Goal: Task Accomplishment & Management: Complete application form

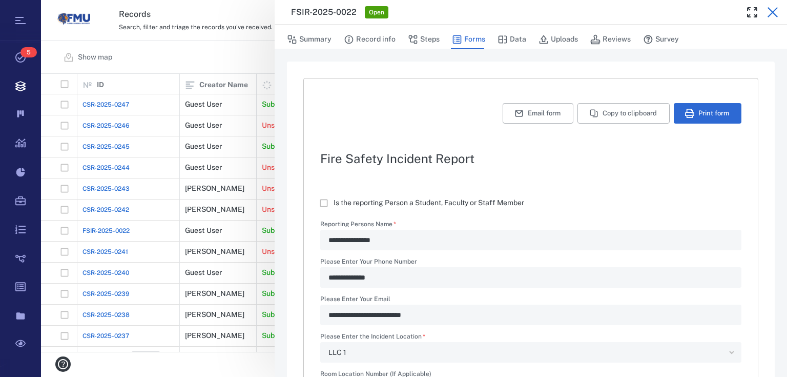
click at [778, 10] on icon "button" at bounding box center [773, 12] width 12 height 12
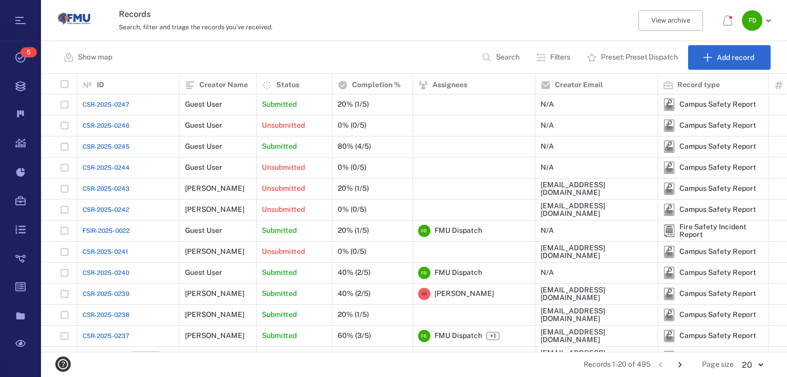
click at [775, 14] on div "Records Search, filter and triage the records you've received. View archive F D" at bounding box center [414, 20] width 746 height 41
click at [261, 96] on div "Submitted" at bounding box center [295, 104] width 76 height 21
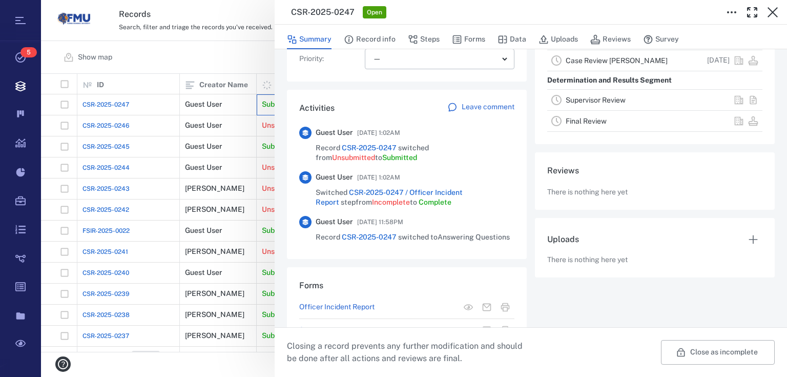
scroll to position [234, 0]
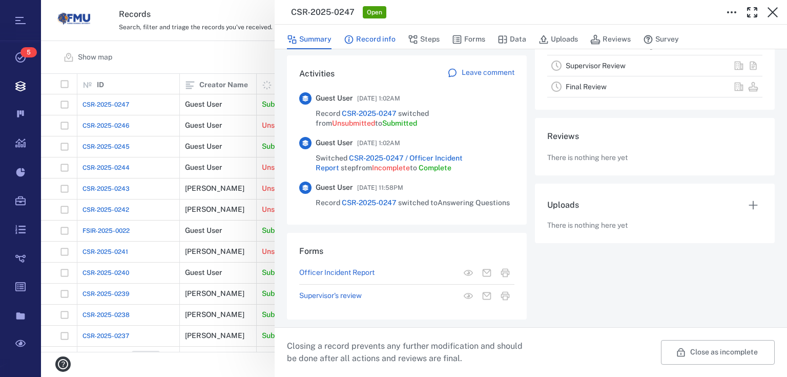
click at [385, 39] on button "Record info" at bounding box center [370, 39] width 52 height 19
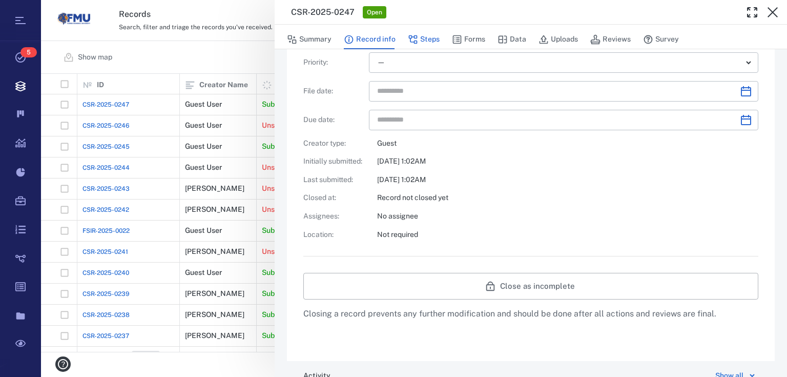
click at [422, 37] on button "Steps" at bounding box center [424, 39] width 32 height 19
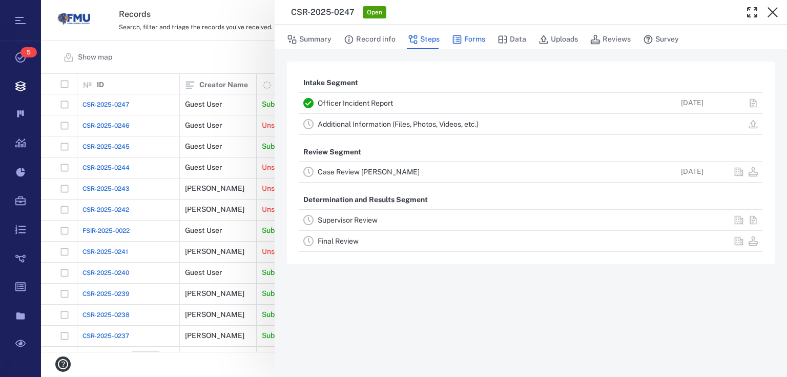
click at [465, 37] on button "Forms" at bounding box center [468, 39] width 33 height 19
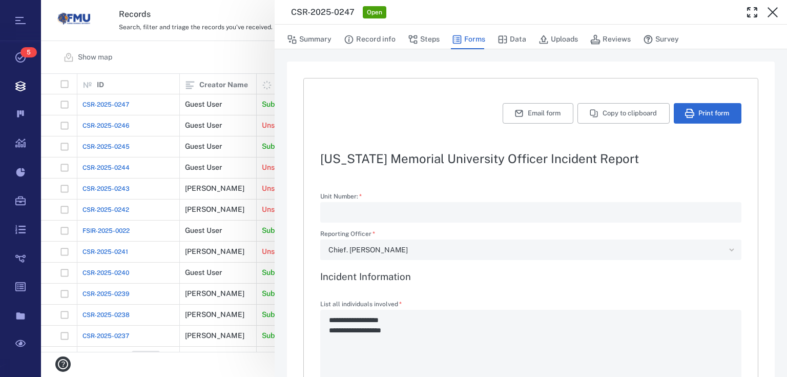
type textarea "*"
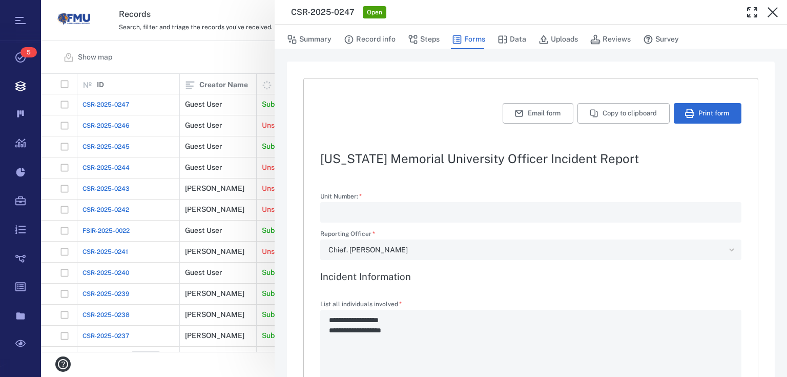
type textarea "*"
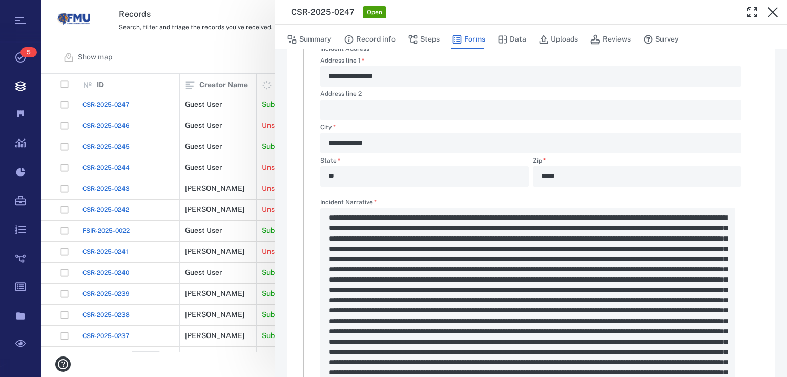
scroll to position [779, 0]
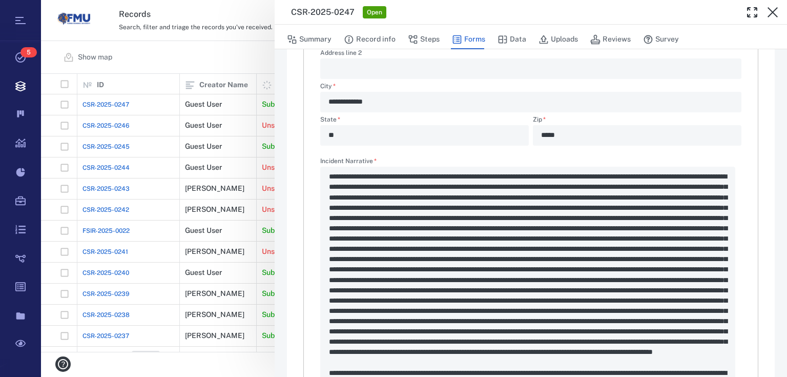
click at [708, 323] on div "Incident Narrative   * *" at bounding box center [530, 329] width 421 height 343
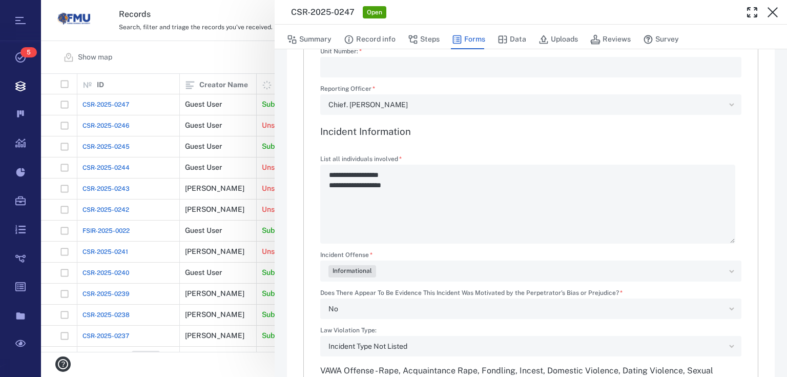
scroll to position [0, 0]
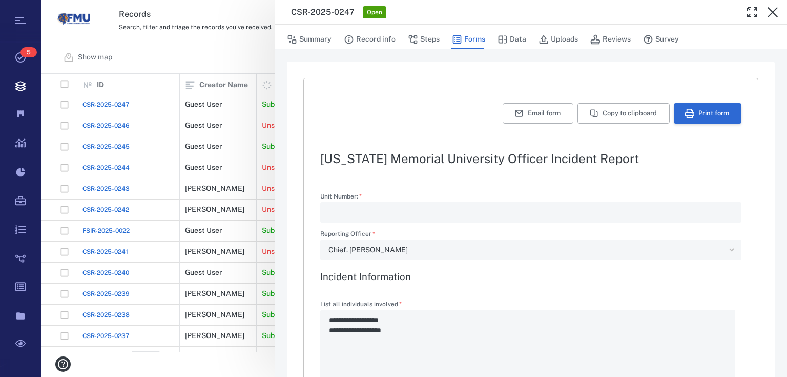
click at [690, 111] on button "Print form" at bounding box center [708, 113] width 68 height 20
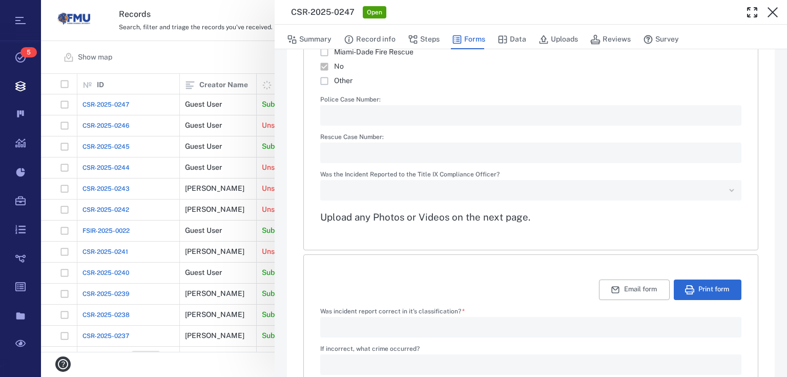
scroll to position [1671, 0]
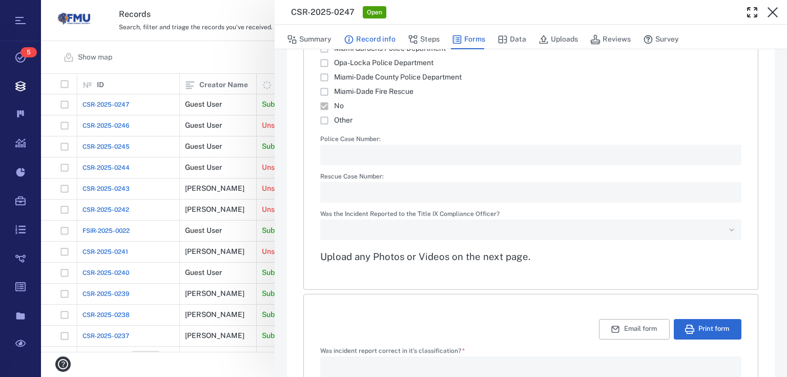
click at [374, 40] on button "Record info" at bounding box center [370, 39] width 52 height 19
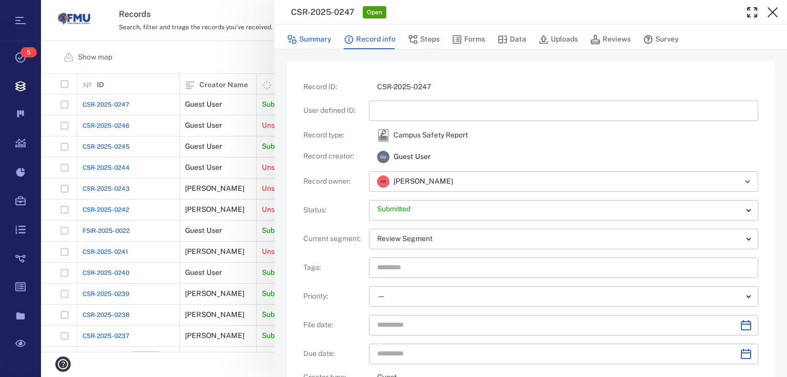
click at [297, 33] on button "Summary" at bounding box center [309, 39] width 45 height 19
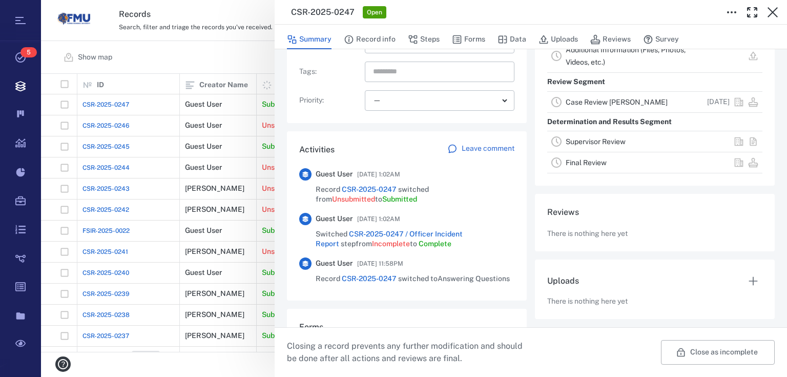
scroll to position [164, 0]
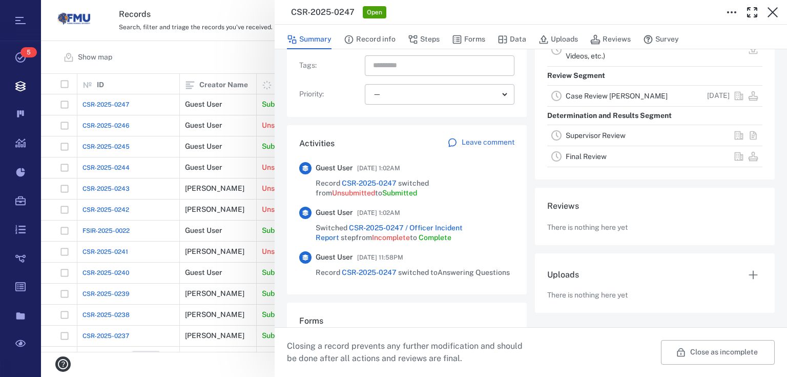
click at [215, 47] on div "CSR-2025-0247 Open Summary Record info Steps Forms Data Uploads Reviews Survey …" at bounding box center [414, 188] width 746 height 377
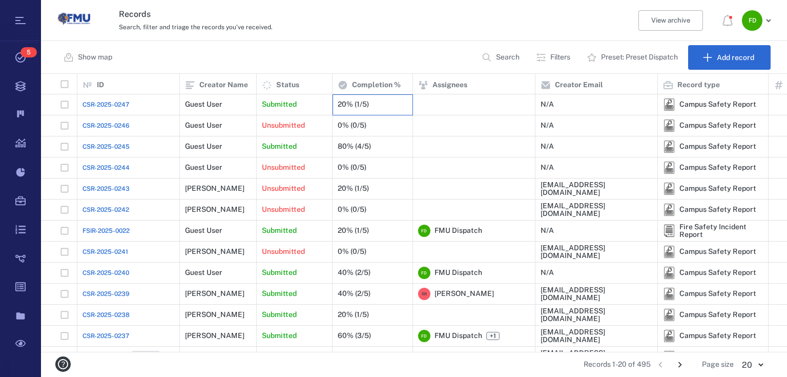
click at [341, 104] on div "20% (1/5)" at bounding box center [353, 104] width 31 height 8
click at [397, 105] on div "20% (1/5)" at bounding box center [373, 104] width 70 height 20
click at [306, 104] on div "Submitted" at bounding box center [294, 104] width 65 height 20
click at [284, 108] on p "Submitted" at bounding box center [279, 104] width 35 height 10
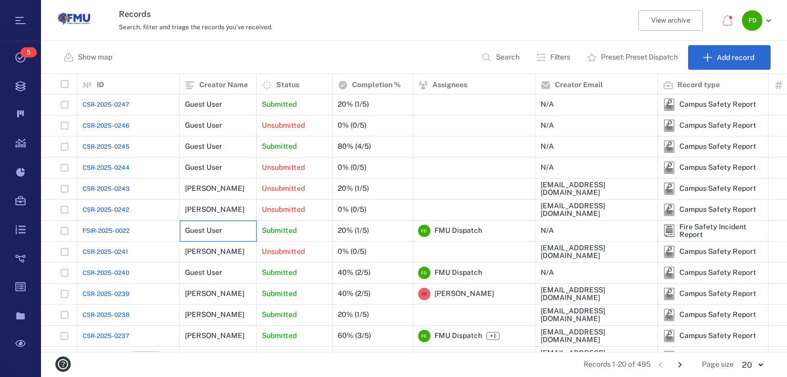
click at [246, 226] on div "Guest User" at bounding box center [218, 230] width 66 height 20
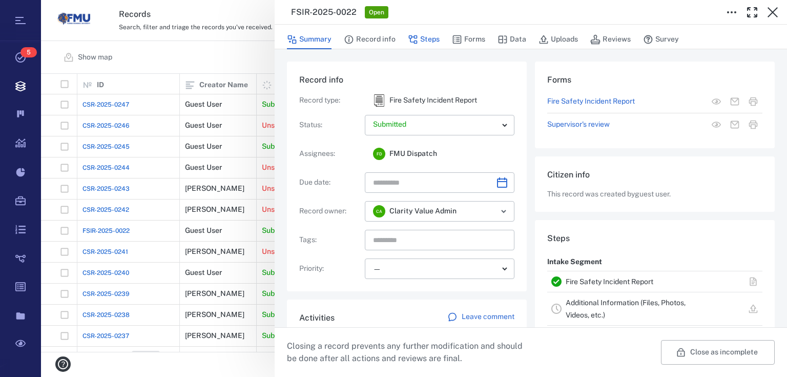
drag, startPoint x: 371, startPoint y: 39, endPoint x: 422, endPoint y: 39, distance: 51.2
click at [371, 39] on button "Record info" at bounding box center [370, 39] width 52 height 19
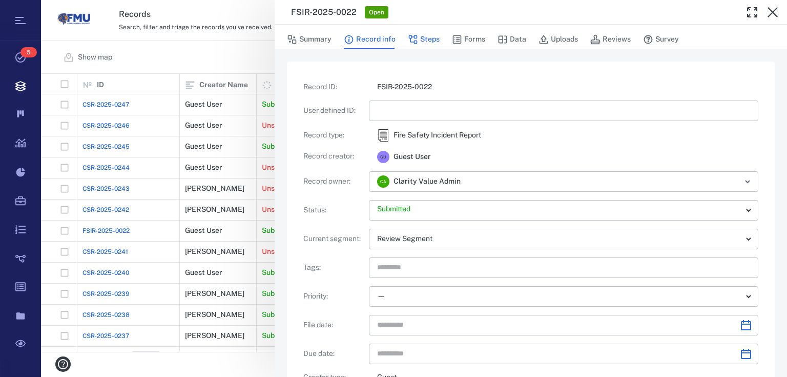
click at [425, 36] on button "Steps" at bounding box center [424, 39] width 32 height 19
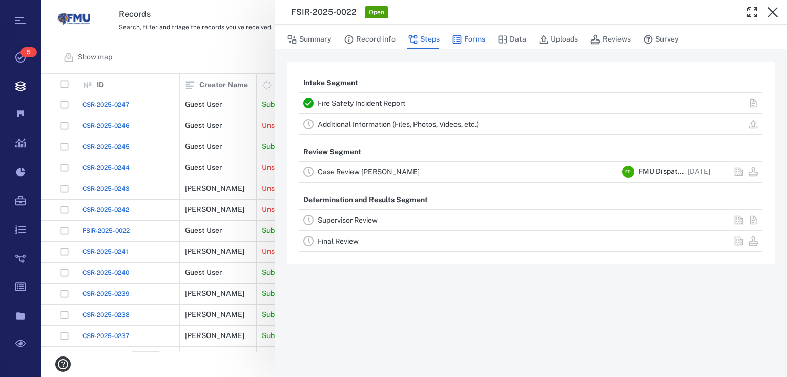
drag, startPoint x: 505, startPoint y: 40, endPoint x: 472, endPoint y: 39, distance: 33.3
click at [504, 41] on icon "button" at bounding box center [503, 39] width 10 height 10
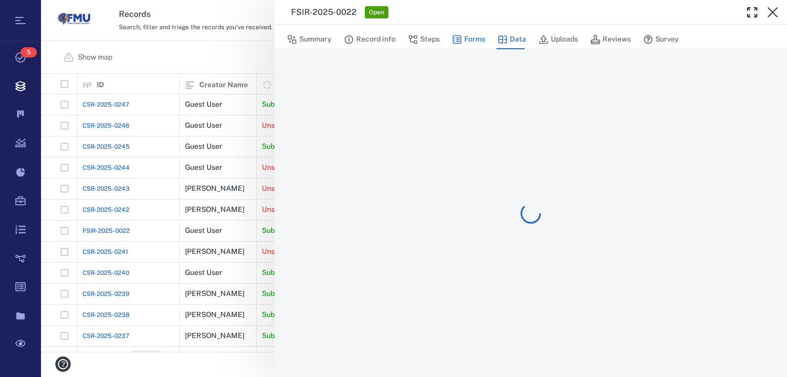
click at [472, 39] on button "Forms" at bounding box center [468, 39] width 33 height 19
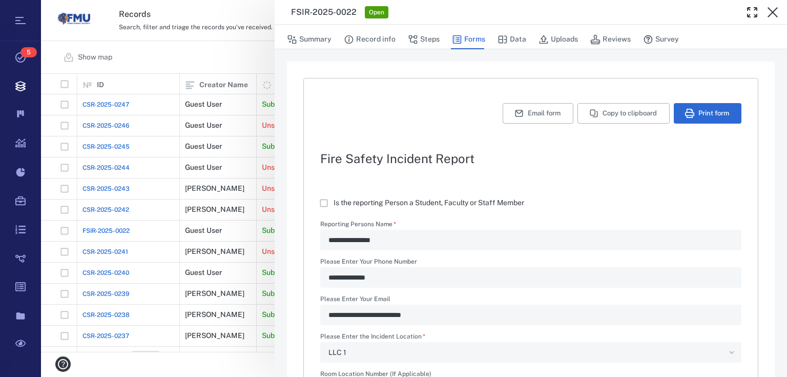
type textarea "*"
click at [705, 112] on button "Print form" at bounding box center [708, 113] width 68 height 20
click at [694, 109] on button "Print form" at bounding box center [708, 113] width 68 height 20
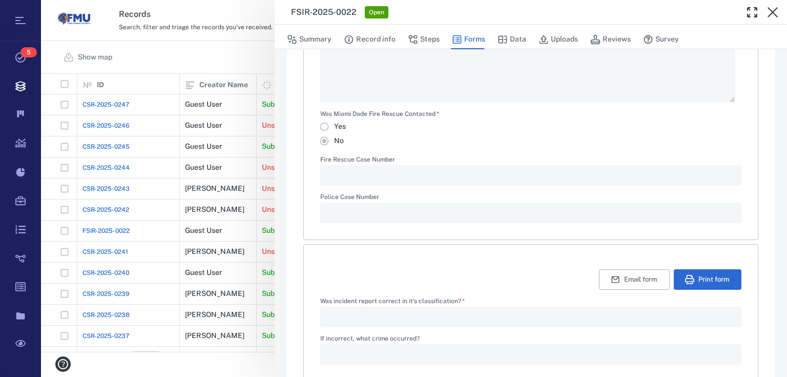
scroll to position [602, 0]
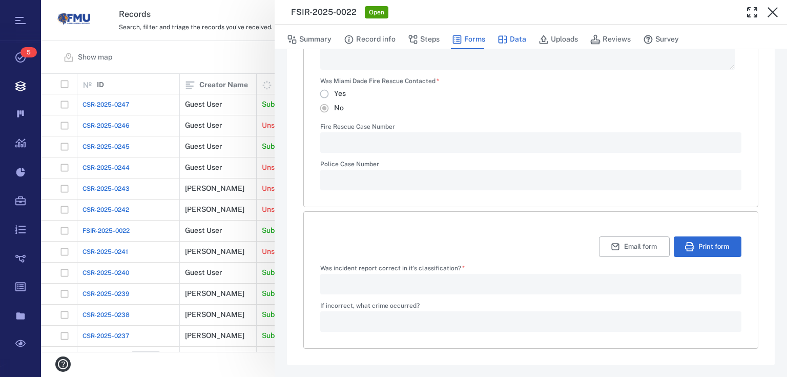
click at [514, 37] on button "Data" at bounding box center [512, 39] width 29 height 19
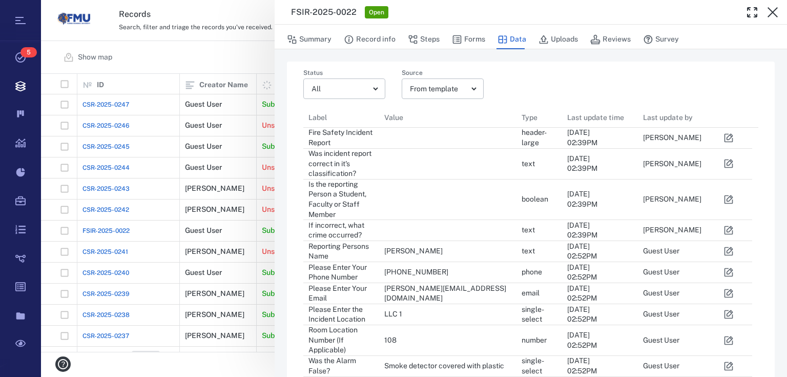
scroll to position [7, 6]
click at [375, 41] on button "Record info" at bounding box center [370, 39] width 52 height 19
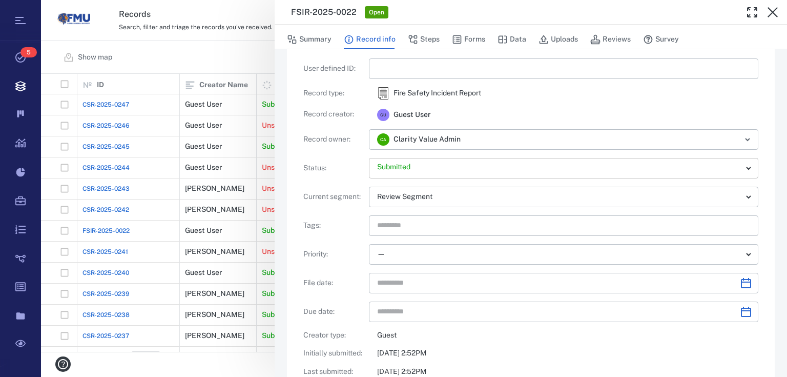
scroll to position [82, 0]
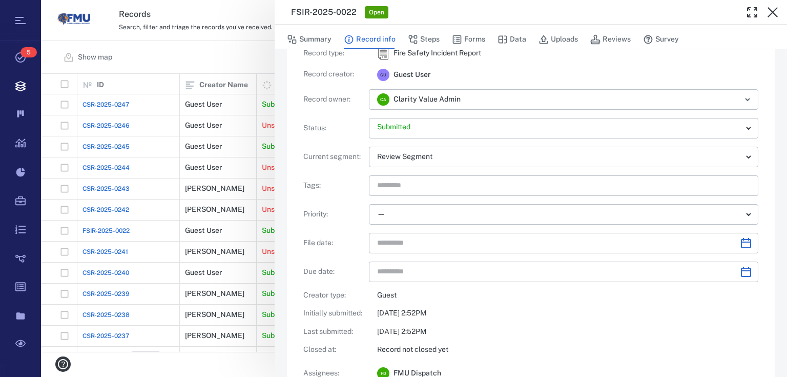
click at [333, 38] on div "Summary Record info Steps Forms Data Uploads Reviews Survey" at bounding box center [531, 39] width 488 height 20
click at [330, 39] on button "Summary" at bounding box center [309, 39] width 45 height 19
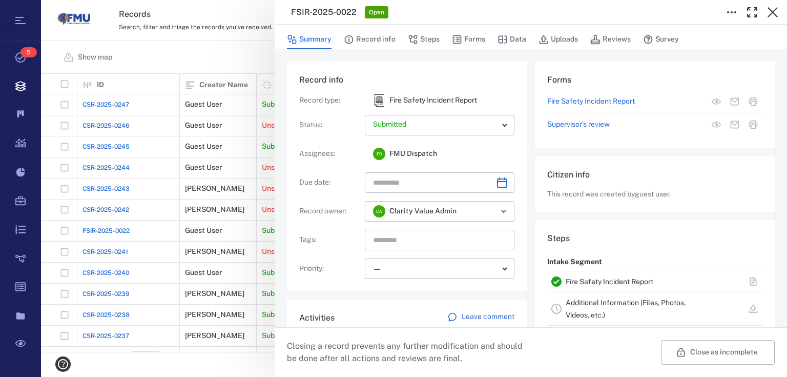
click at [234, 59] on div "FSIR-2025-0022 Open Summary Record info Steps Forms Data Uploads Reviews Survey…" at bounding box center [414, 188] width 746 height 377
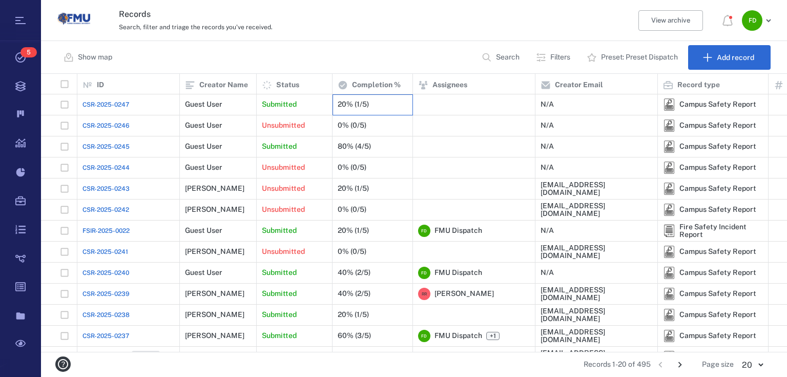
click at [395, 111] on div "20% (1/5)" at bounding box center [373, 104] width 70 height 20
click at [287, 110] on div "Submitted" at bounding box center [294, 104] width 65 height 20
